Goal: Task Accomplishment & Management: Manage account settings

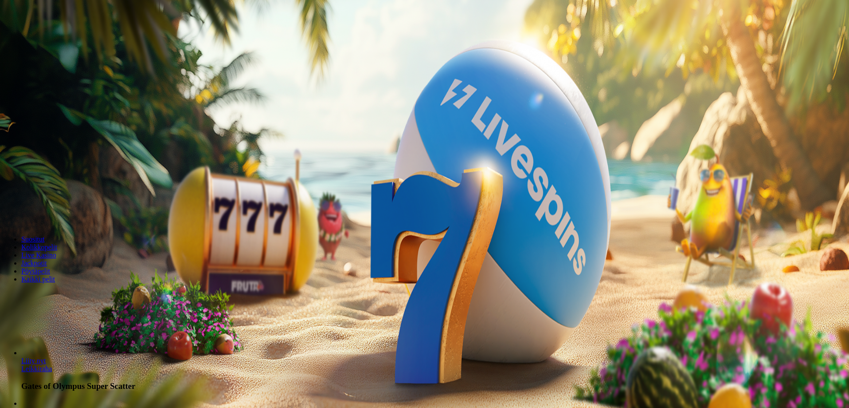
click at [7, 209] on span "minus icon" at bounding box center [7, 209] width 0 height 0
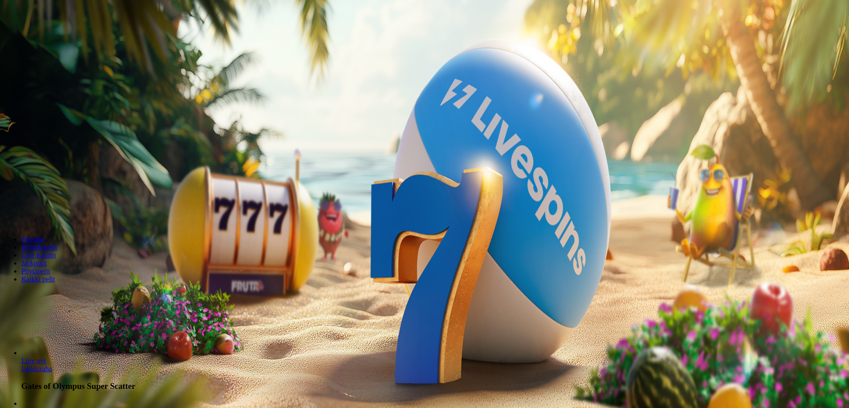
click at [7, 209] on span "minus icon" at bounding box center [7, 209] width 0 height 0
type input "**"
click at [50, 211] on button "Talleta ja pelaa" at bounding box center [27, 215] width 47 height 9
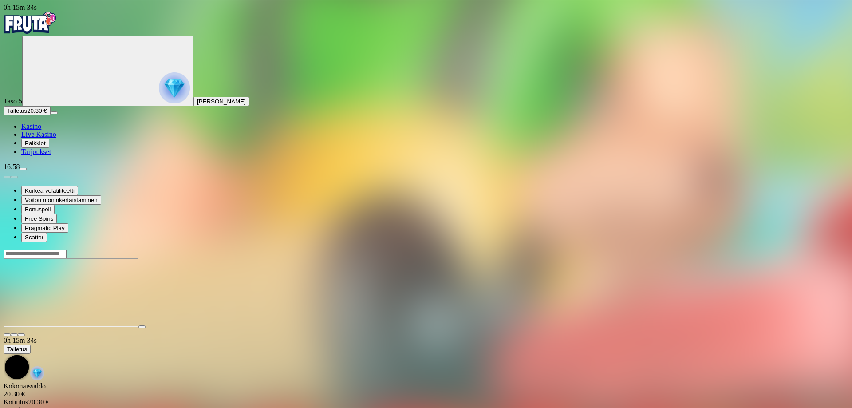
click at [23, 169] on span "menu icon" at bounding box center [23, 169] width 0 height 0
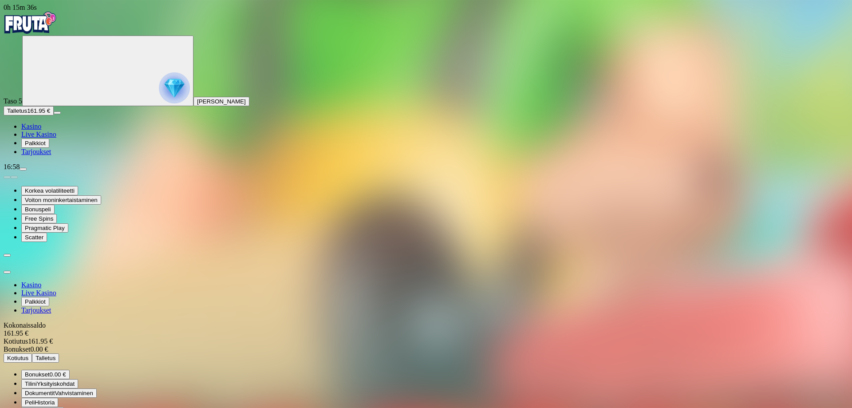
click at [28, 354] on span "Kotiutus" at bounding box center [17, 357] width 21 height 7
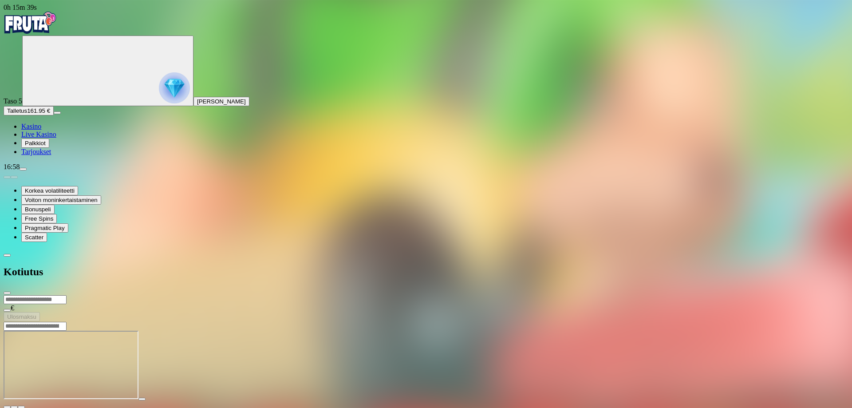
click at [67, 295] on input "number" at bounding box center [35, 299] width 63 height 9
type input "***"
click at [40, 312] on button "Ulosmaksu" at bounding box center [22, 316] width 36 height 9
click at [7, 293] on span "close icon" at bounding box center [7, 293] width 0 height 0
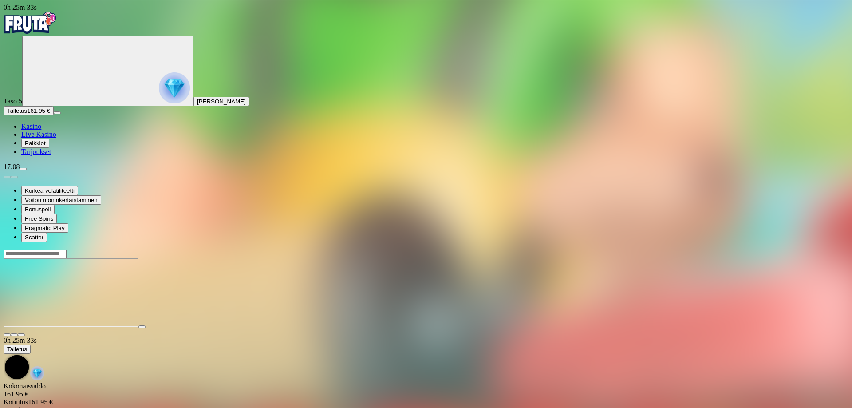
click at [23, 169] on span "menu icon" at bounding box center [23, 169] width 0 height 0
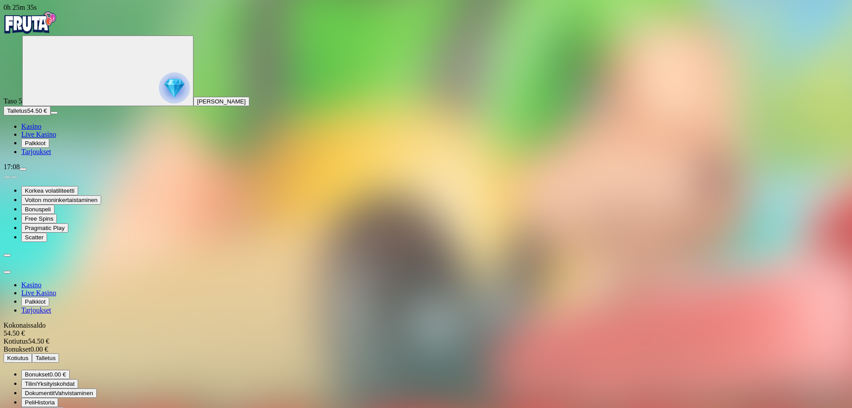
click at [28, 354] on span "Kotiutus" at bounding box center [17, 357] width 21 height 7
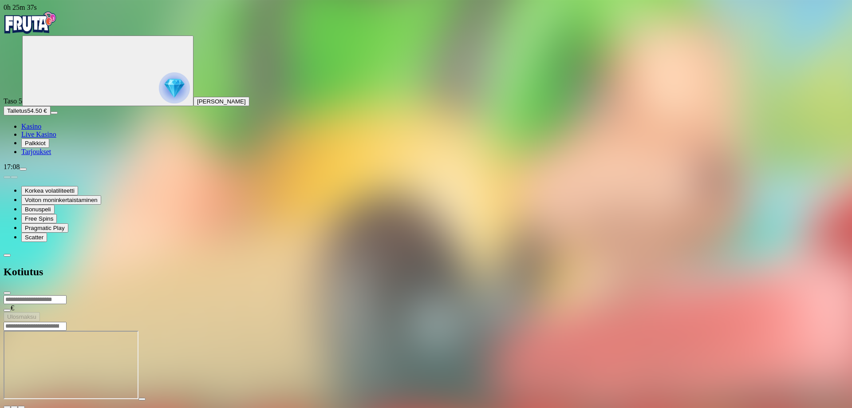
click at [67, 295] on input "number" at bounding box center [35, 299] width 63 height 9
type input "**"
click at [40, 312] on button "Ulosmaksu" at bounding box center [22, 316] width 36 height 9
click at [7, 293] on span "close icon" at bounding box center [7, 293] width 0 height 0
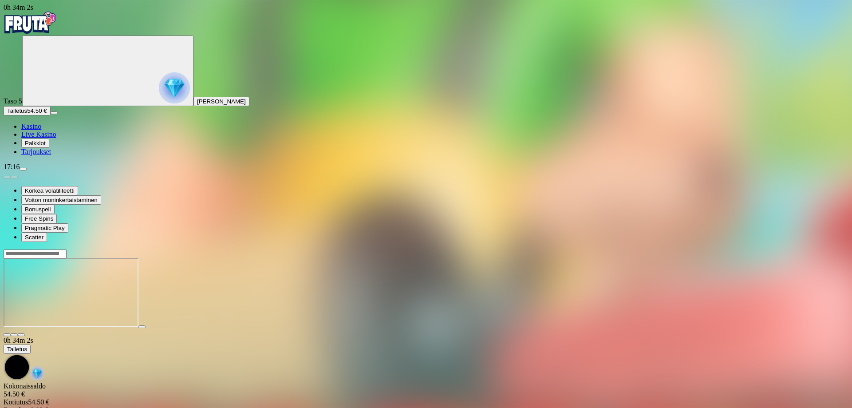
click at [41, 146] on span "Palkkiot" at bounding box center [35, 143] width 21 height 7
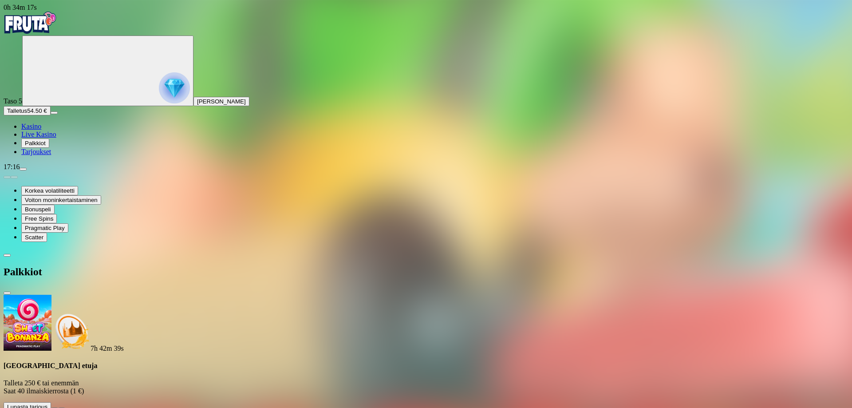
click at [7, 293] on span "close icon" at bounding box center [7, 293] width 0 height 0
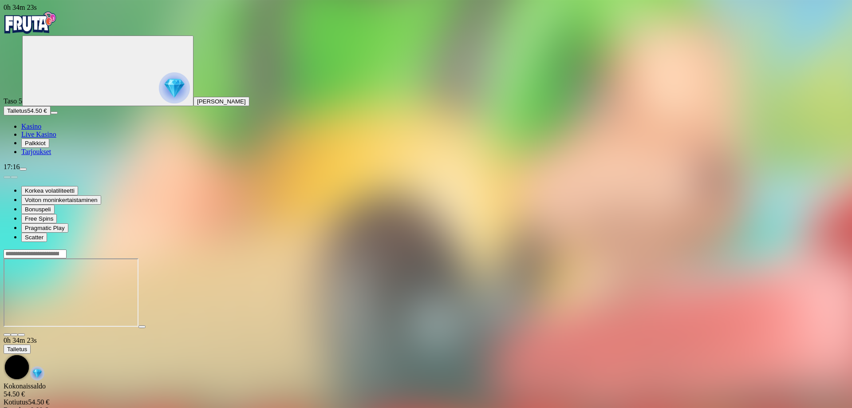
click at [23, 169] on span "menu icon" at bounding box center [23, 169] width 0 height 0
